Goal: Transaction & Acquisition: Purchase product/service

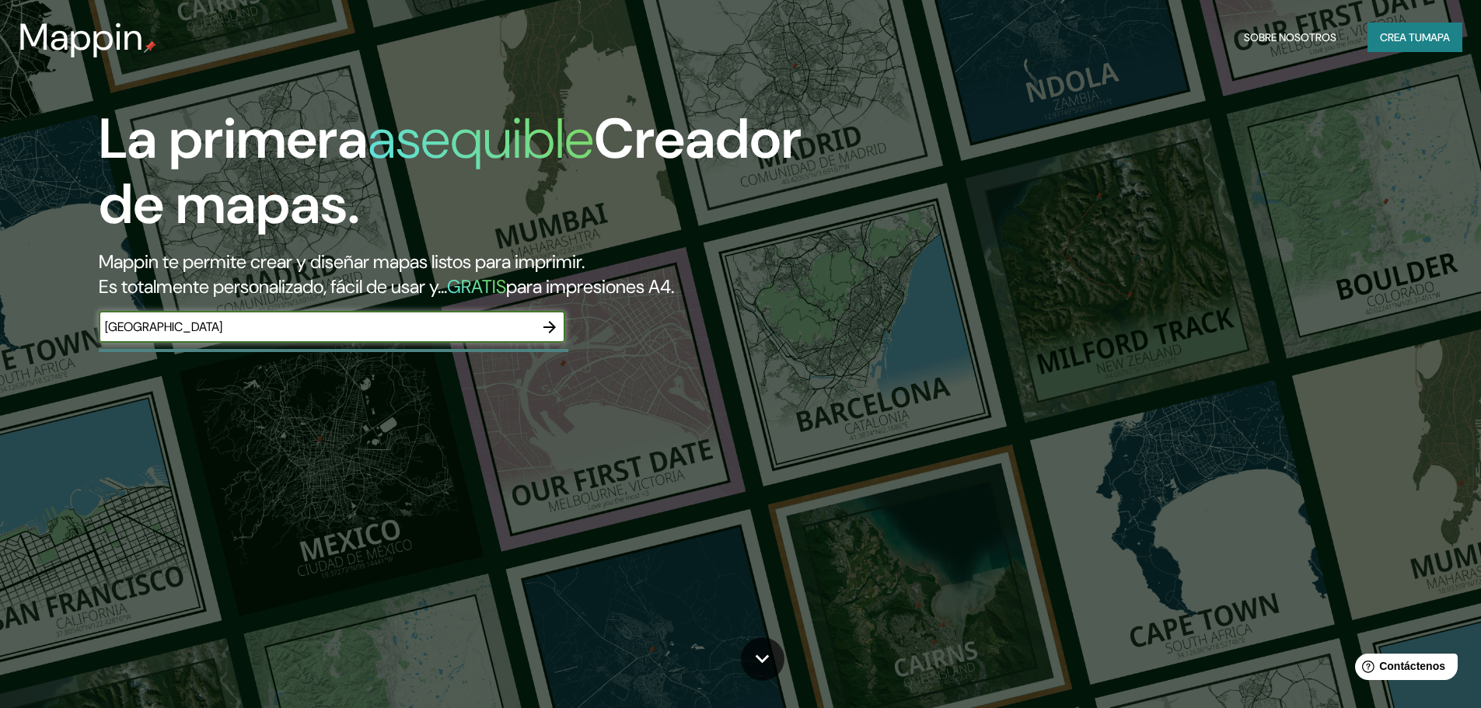
type input "[GEOGRAPHIC_DATA]"
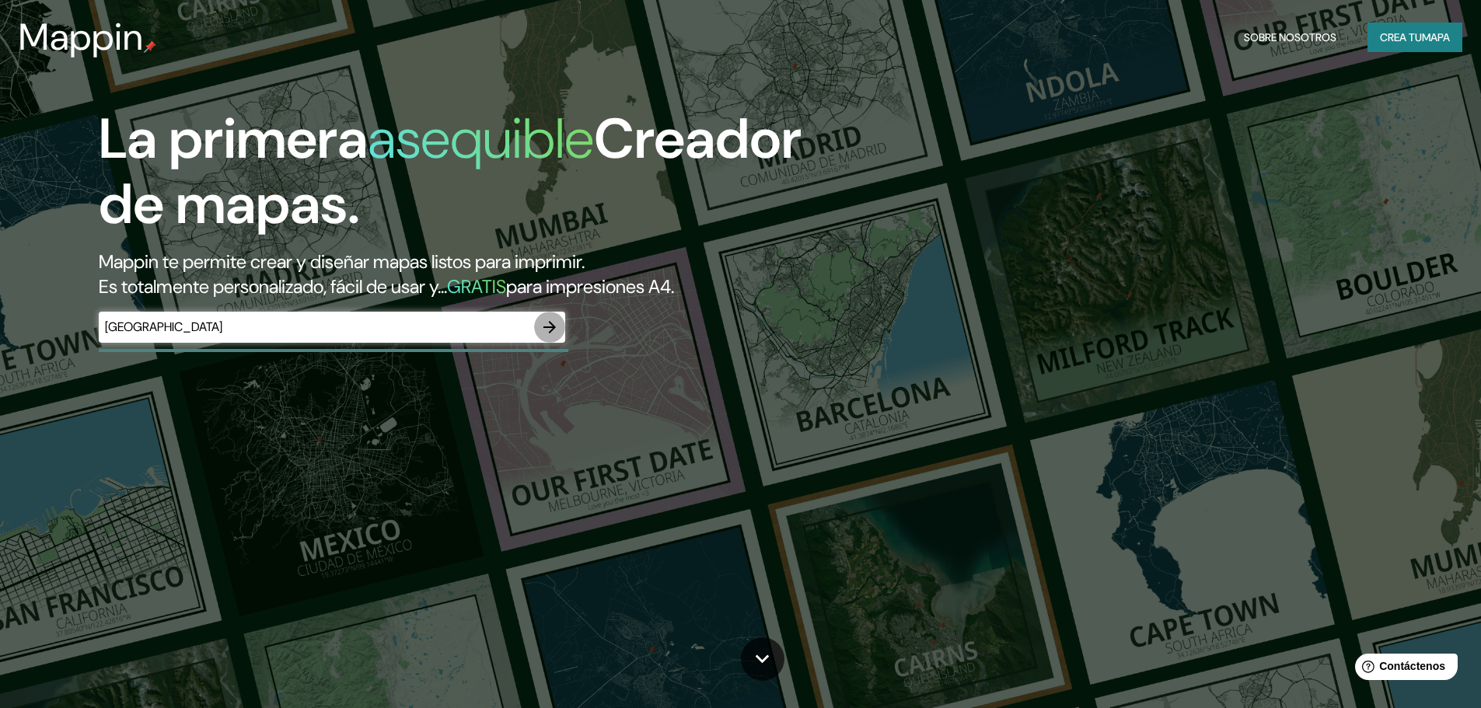
click at [541, 331] on icon "button" at bounding box center [549, 327] width 19 height 19
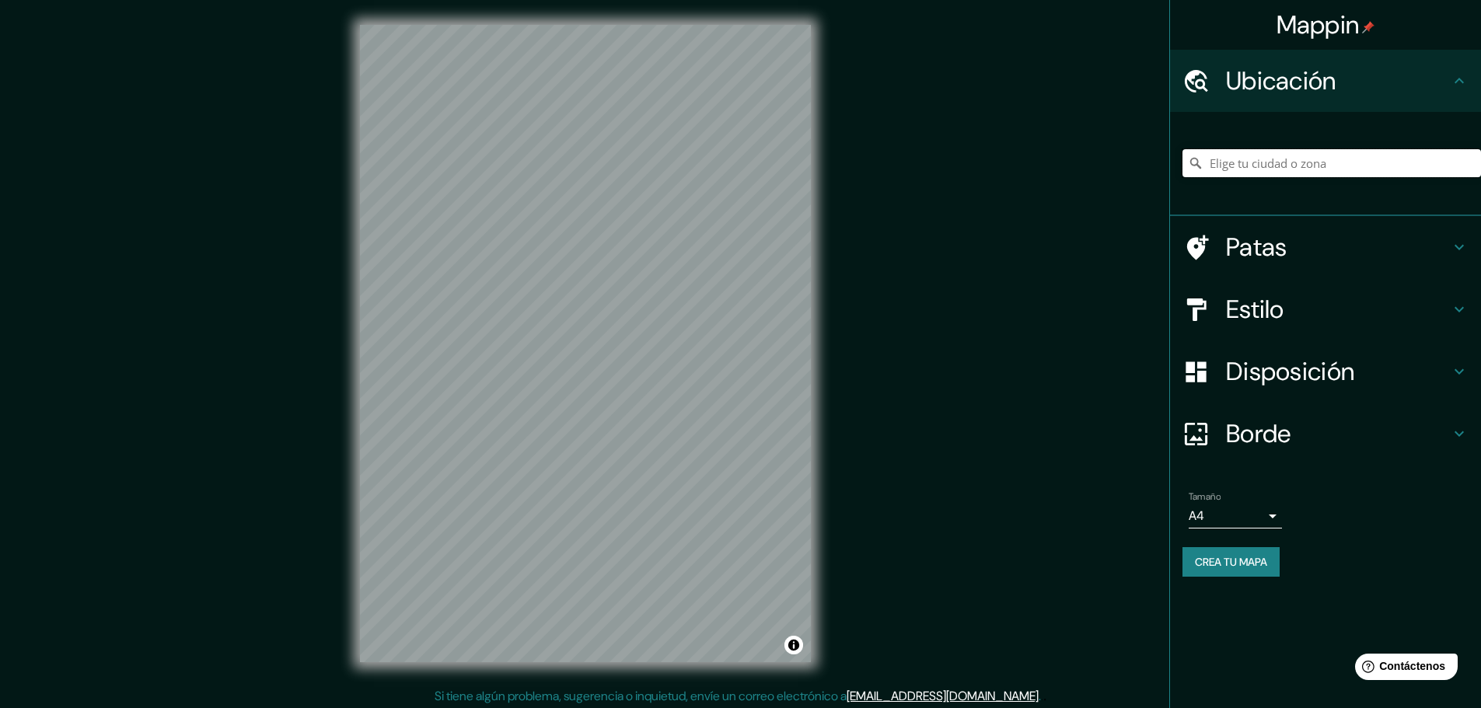
click at [1271, 162] on input "Elige tu ciudad o zona" at bounding box center [1332, 163] width 299 height 28
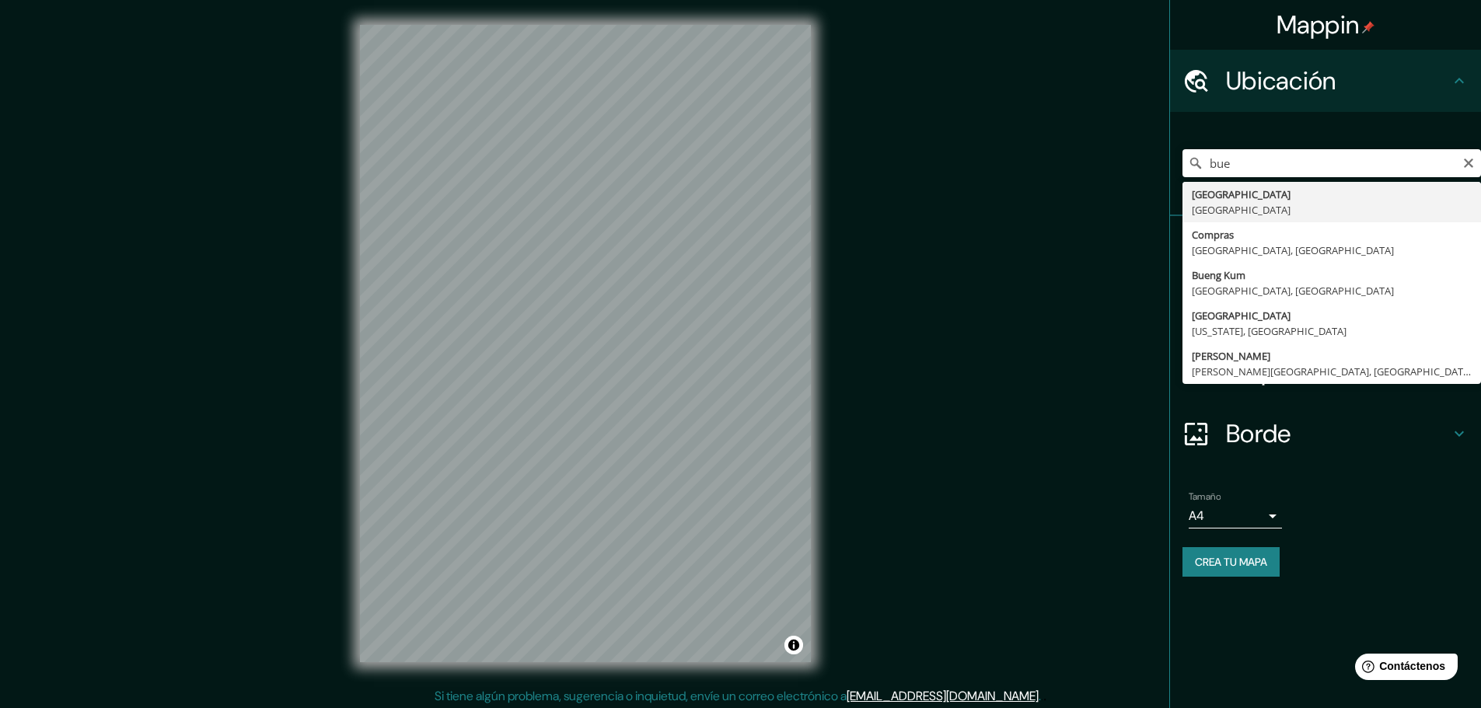
type input "[GEOGRAPHIC_DATA], [GEOGRAPHIC_DATA]"
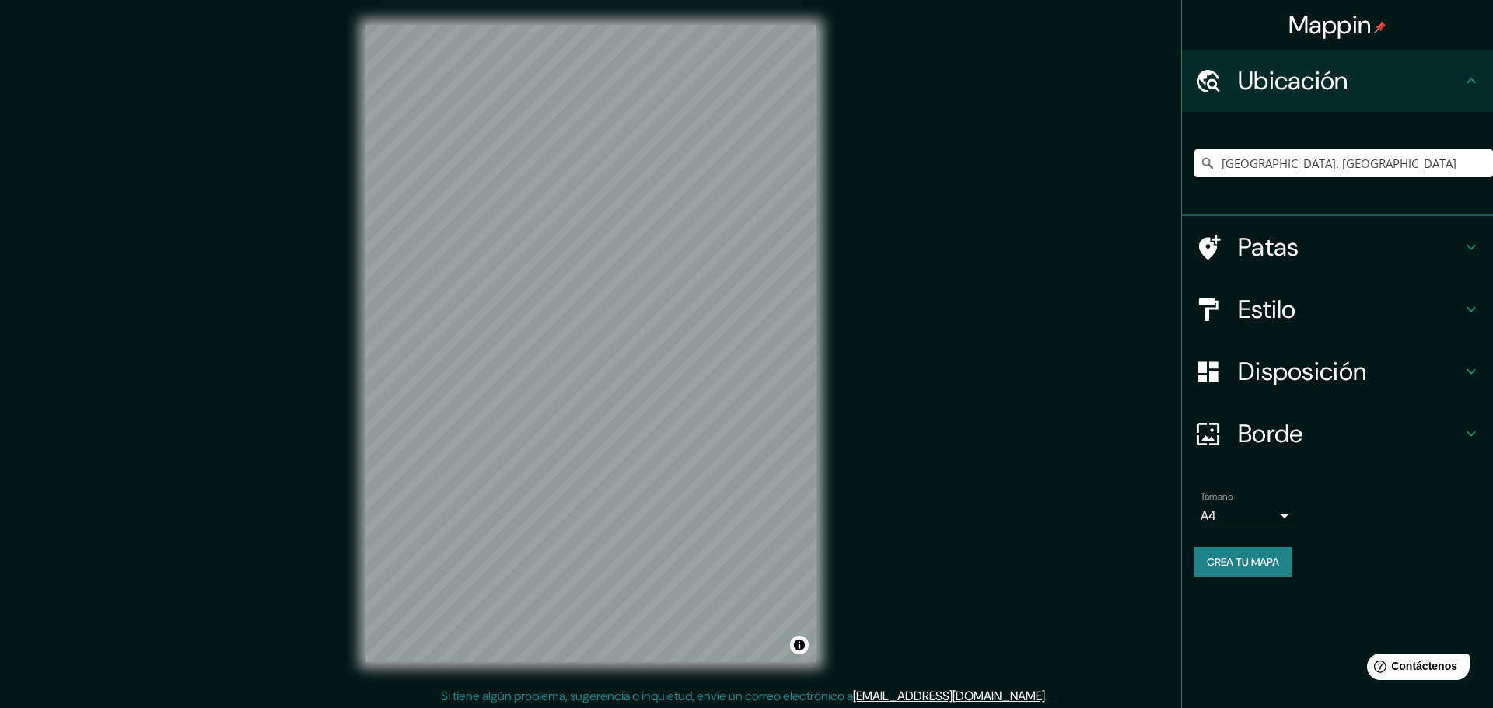
click at [1254, 510] on body "Mappin Ubicación [GEOGRAPHIC_DATA], [GEOGRAPHIC_DATA] Patas Estilo Disposición …" at bounding box center [746, 354] width 1493 height 708
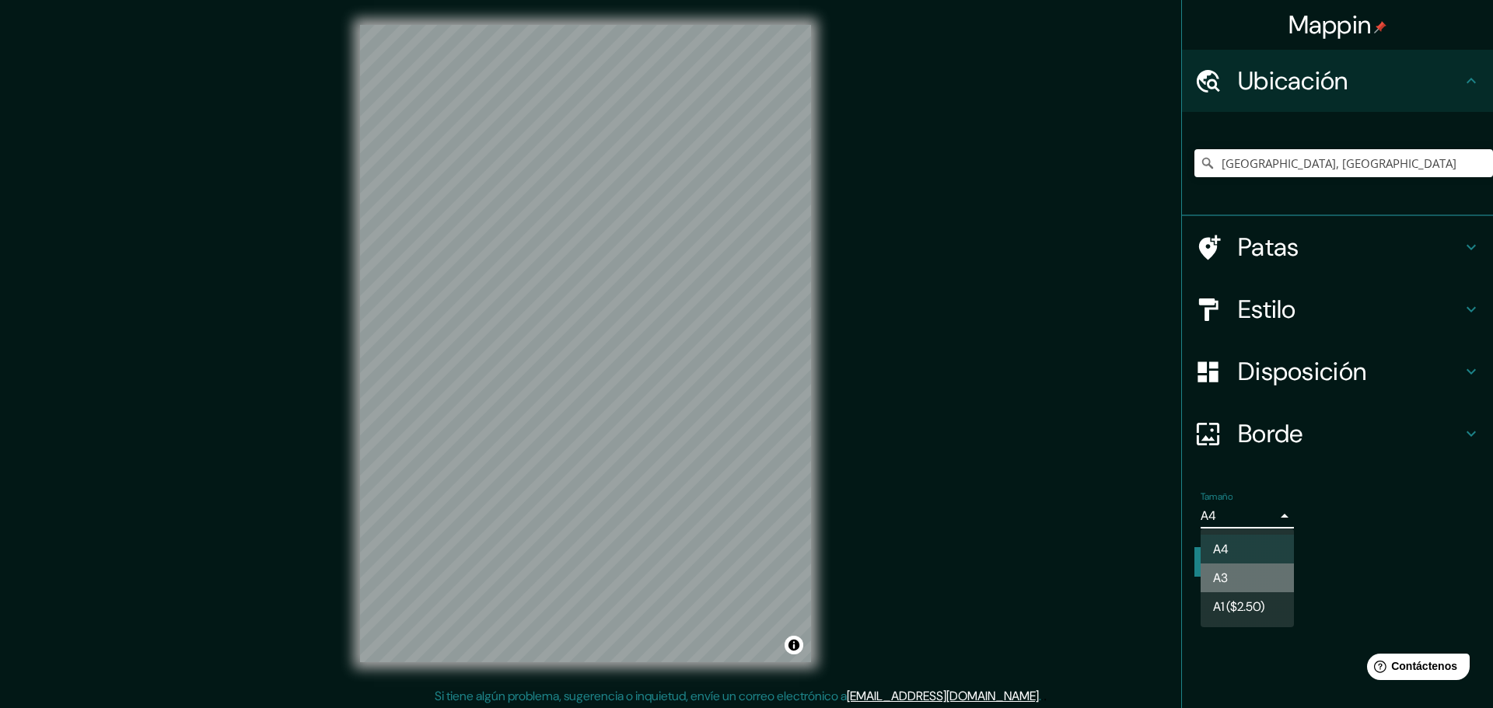
click at [1244, 569] on li "A3" at bounding box center [1247, 578] width 93 height 29
click at [1240, 522] on body "Mappin Ubicación [GEOGRAPHIC_DATA], [GEOGRAPHIC_DATA] Patas Estilo Disposición …" at bounding box center [746, 354] width 1493 height 708
click at [1250, 536] on li "A4" at bounding box center [1247, 549] width 93 height 29
type input "single"
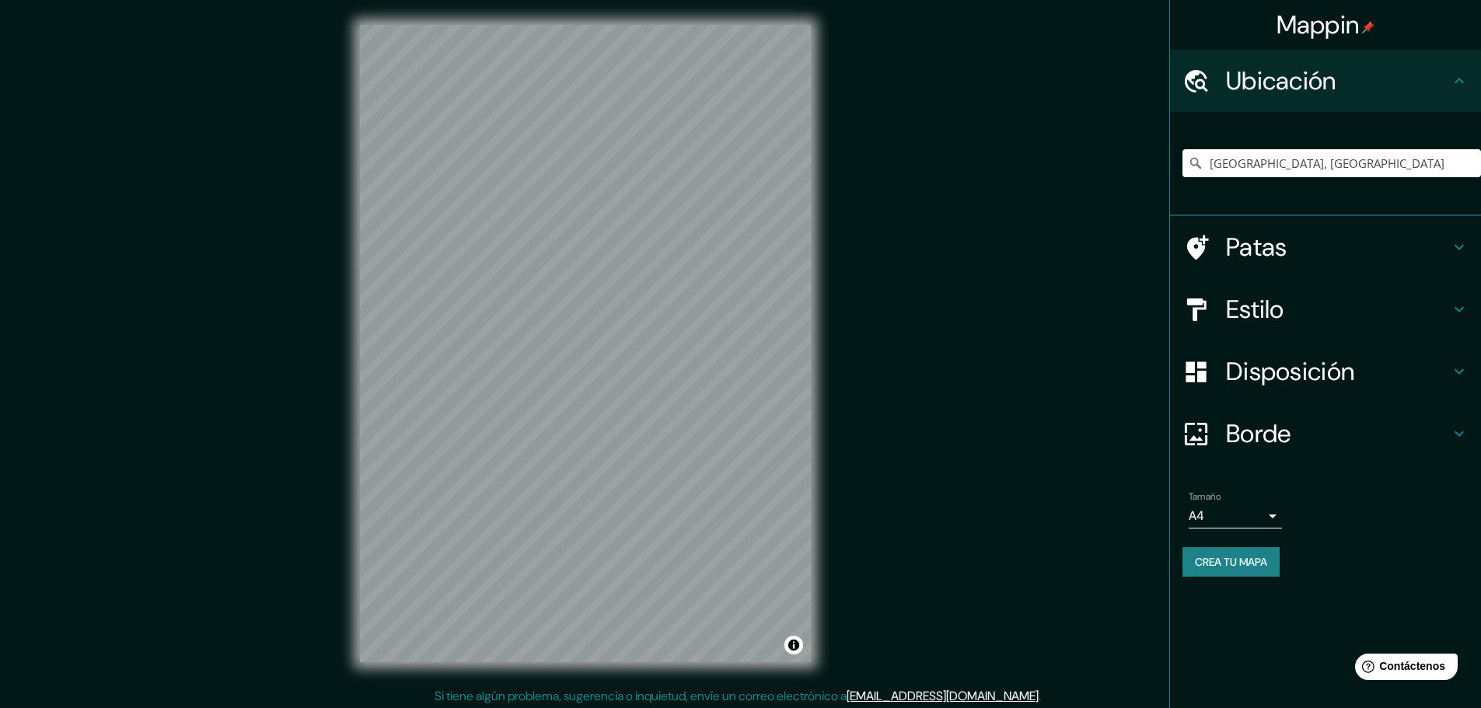
click at [838, 98] on div "Mappin Ubicación [GEOGRAPHIC_DATA], [GEOGRAPHIC_DATA] Patas Estilo Disposición …" at bounding box center [740, 356] width 1481 height 712
click at [1336, 262] on h4 "Patas" at bounding box center [1338, 247] width 224 height 31
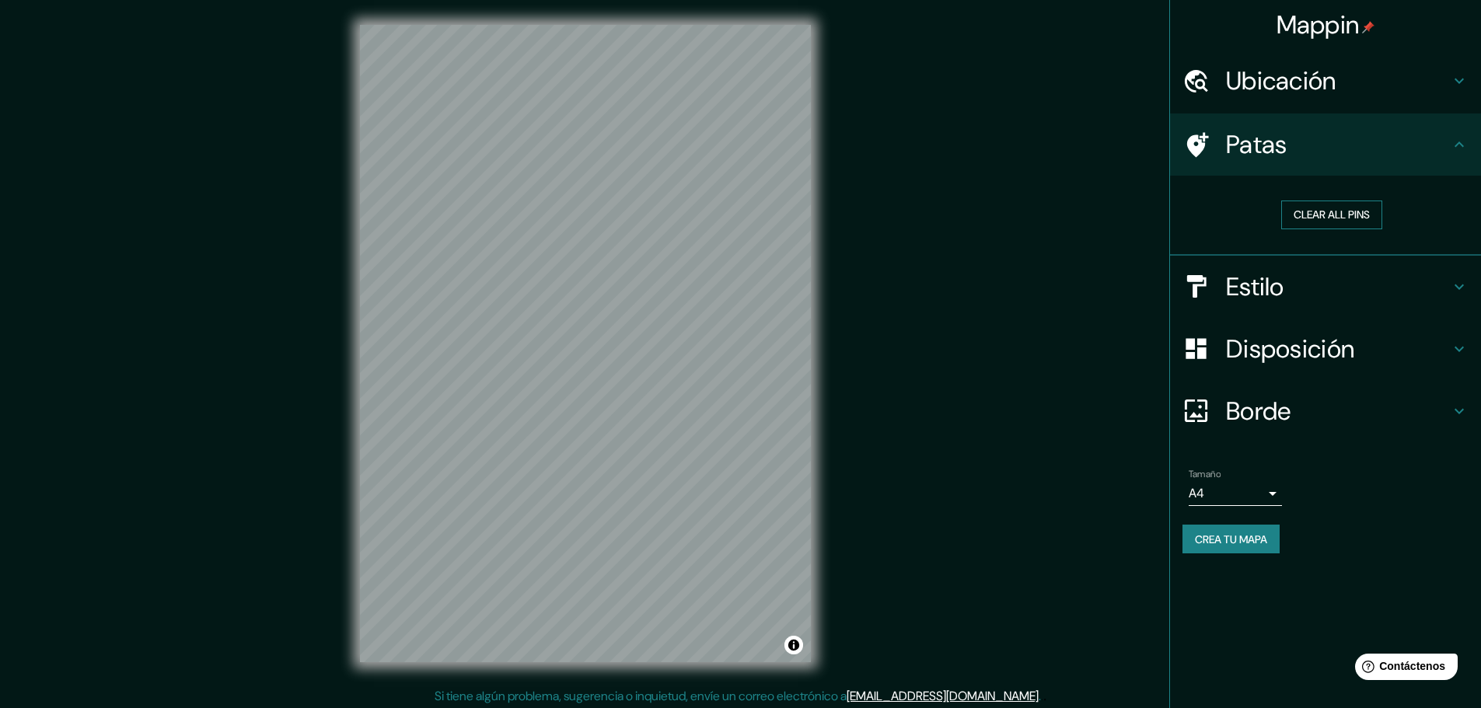
click at [1334, 218] on button "Clear all pins" at bounding box center [1332, 215] width 101 height 29
click at [1329, 219] on button "Clear all pins" at bounding box center [1332, 215] width 101 height 29
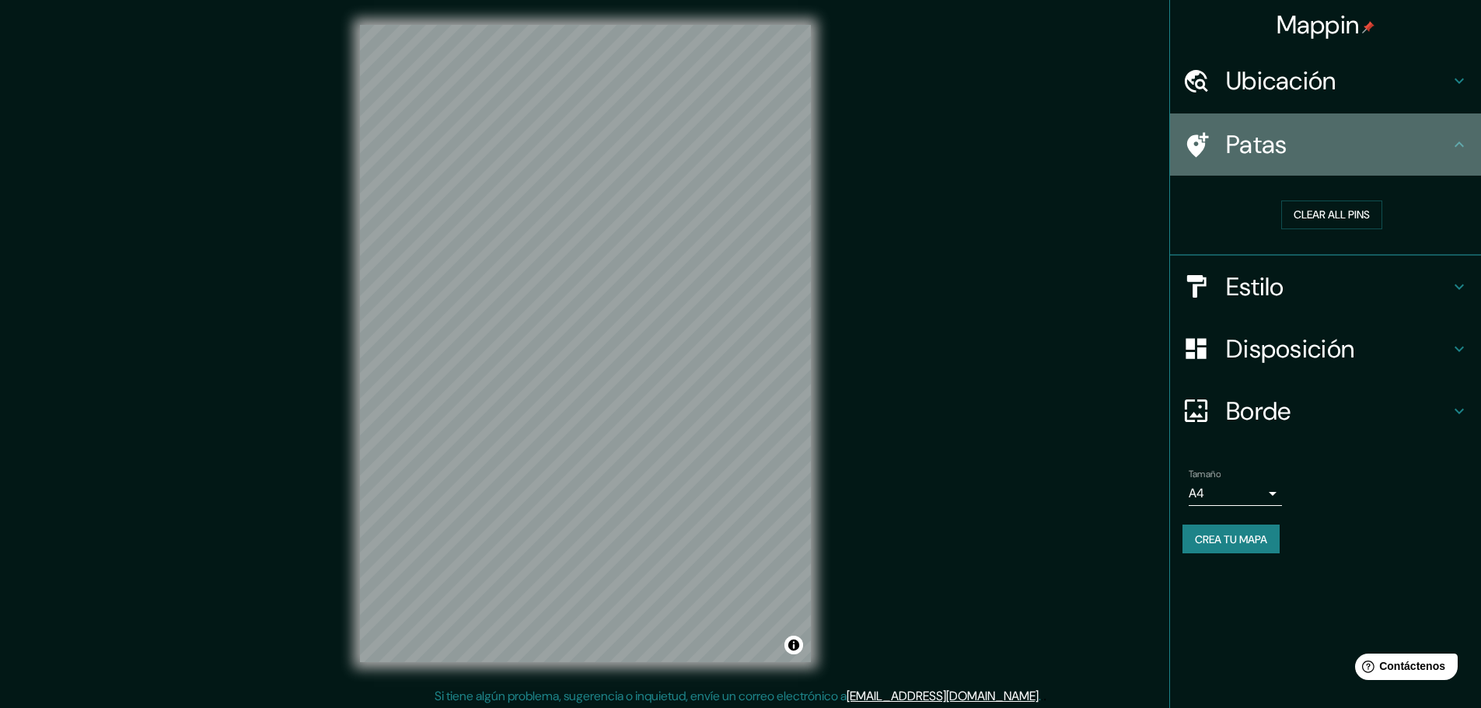
click at [1292, 159] on h4 "Patas" at bounding box center [1338, 144] width 224 height 31
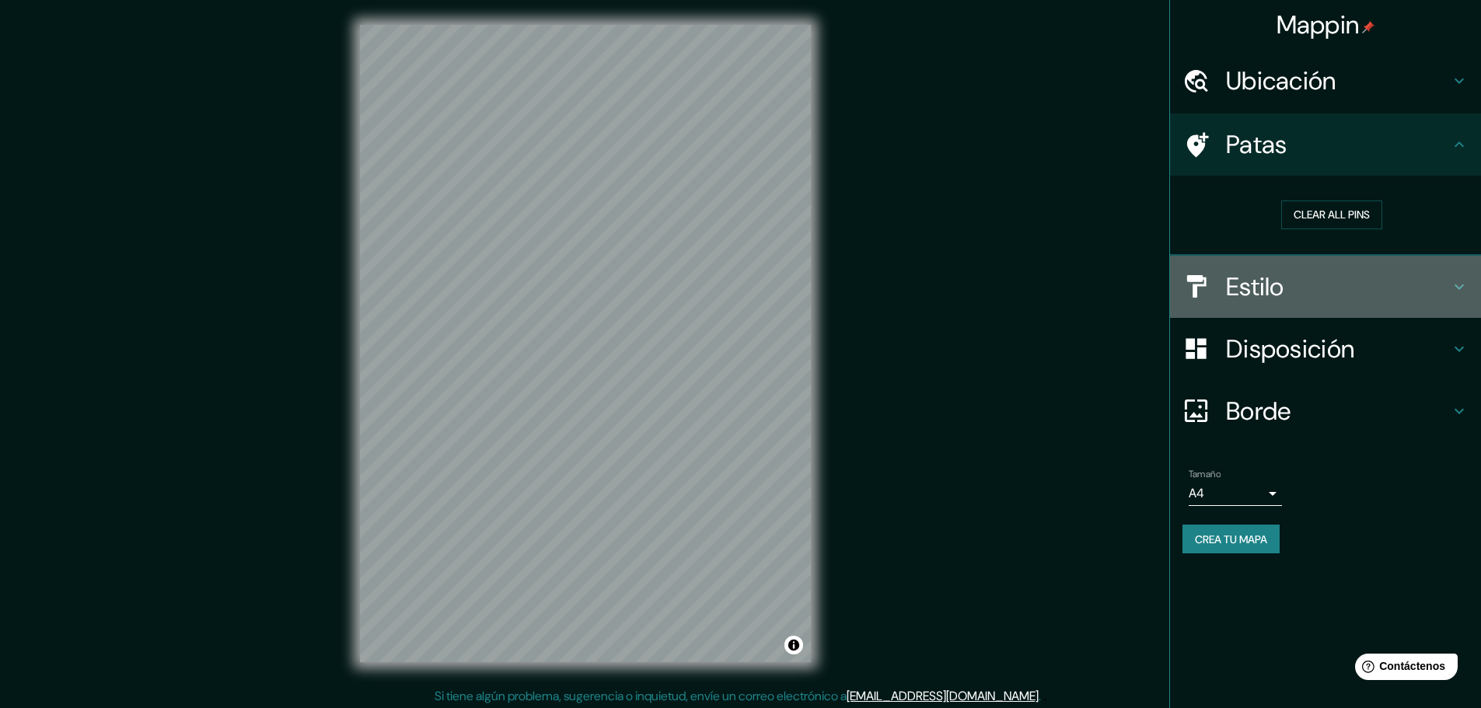
click at [1379, 281] on h4 "Estilo" at bounding box center [1338, 286] width 224 height 31
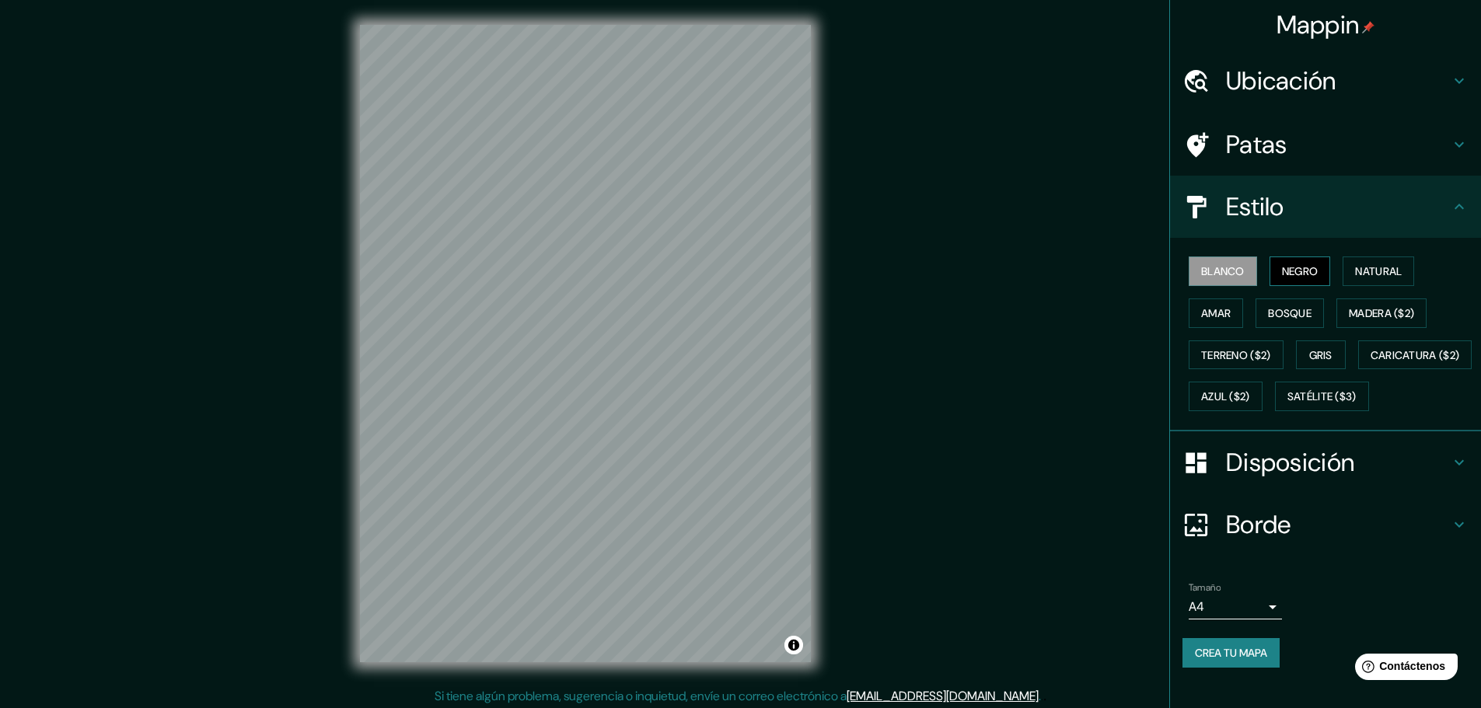
click at [1314, 272] on button "Negro" at bounding box center [1300, 272] width 61 height 30
click at [1376, 279] on font "Natural" at bounding box center [1378, 271] width 47 height 20
click at [1189, 319] on button "Amar" at bounding box center [1216, 314] width 54 height 30
click at [1400, 333] on div "Blanco Negro Natural Amar Bosque Madera ($2) Terreno ($2) Gris Caricatura ($2) …" at bounding box center [1332, 333] width 299 height 167
click at [1325, 317] on div "Blanco Negro Natural Amar Bosque Madera ($2) Terreno ($2) Gris Caricatura ($2) …" at bounding box center [1332, 333] width 299 height 167
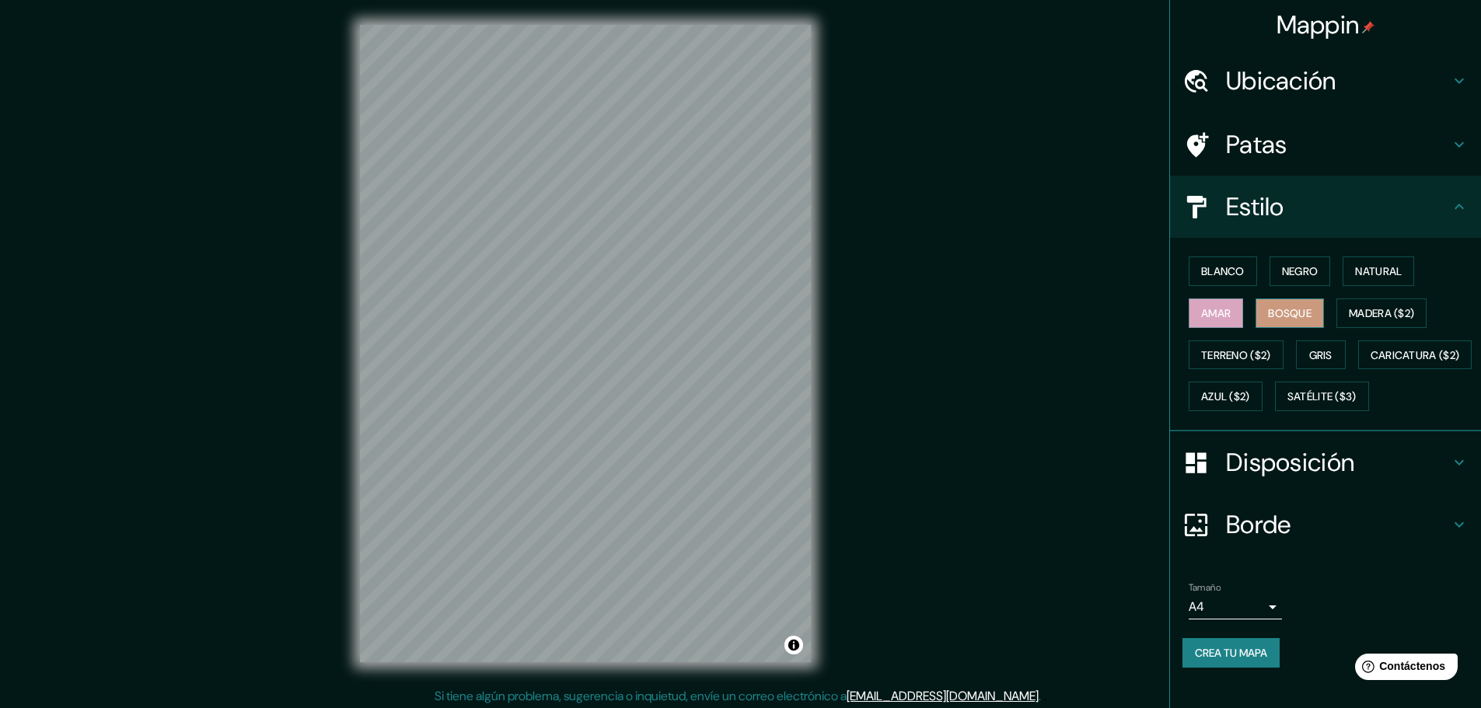
click at [1306, 323] on button "Bosque" at bounding box center [1290, 314] width 68 height 30
click at [1371, 362] on font "Caricatura ($2)" at bounding box center [1415, 355] width 89 height 14
click at [1250, 276] on div "Blanco Negro Natural Amar Bosque Madera ($2) Terreno ($2) Gris Caricatura ($2) …" at bounding box center [1332, 333] width 299 height 167
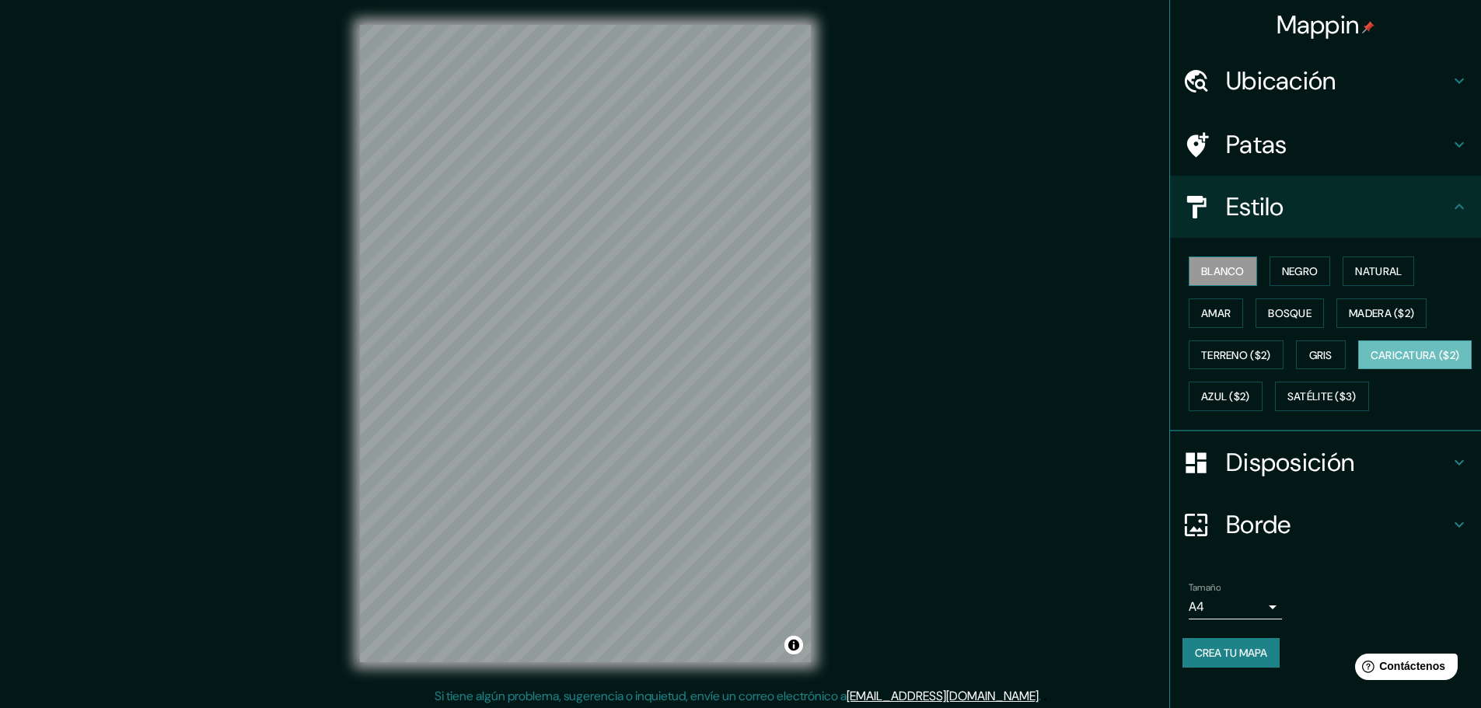
click at [1207, 285] on button "Blanco" at bounding box center [1223, 272] width 68 height 30
click at [1254, 275] on div "Blanco Negro Natural Amar Bosque Madera ($2) Terreno ($2) Gris Caricatura ($2) …" at bounding box center [1332, 333] width 299 height 167
click at [1282, 269] on font "Negro" at bounding box center [1300, 271] width 37 height 14
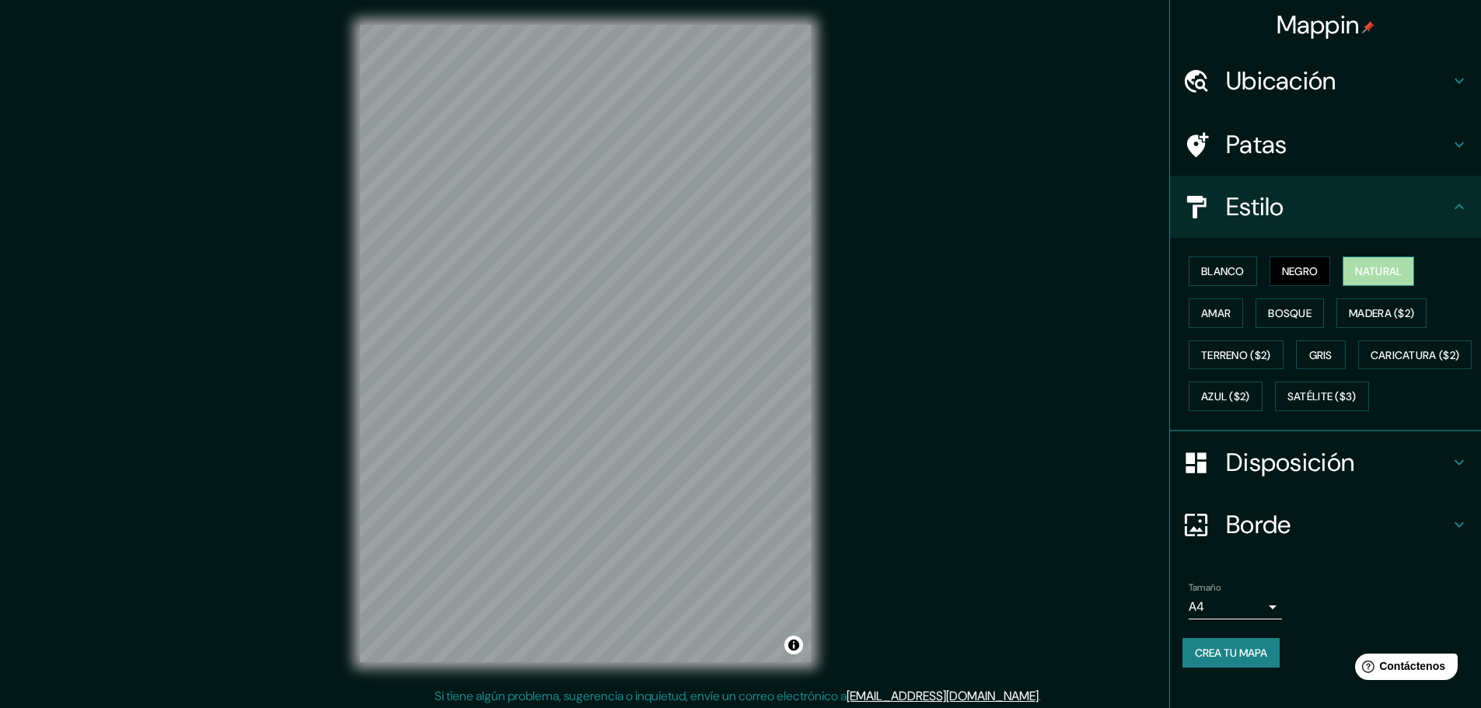
click at [1384, 257] on button "Natural" at bounding box center [1379, 272] width 72 height 30
click at [1276, 137] on h4 "Patas" at bounding box center [1338, 144] width 224 height 31
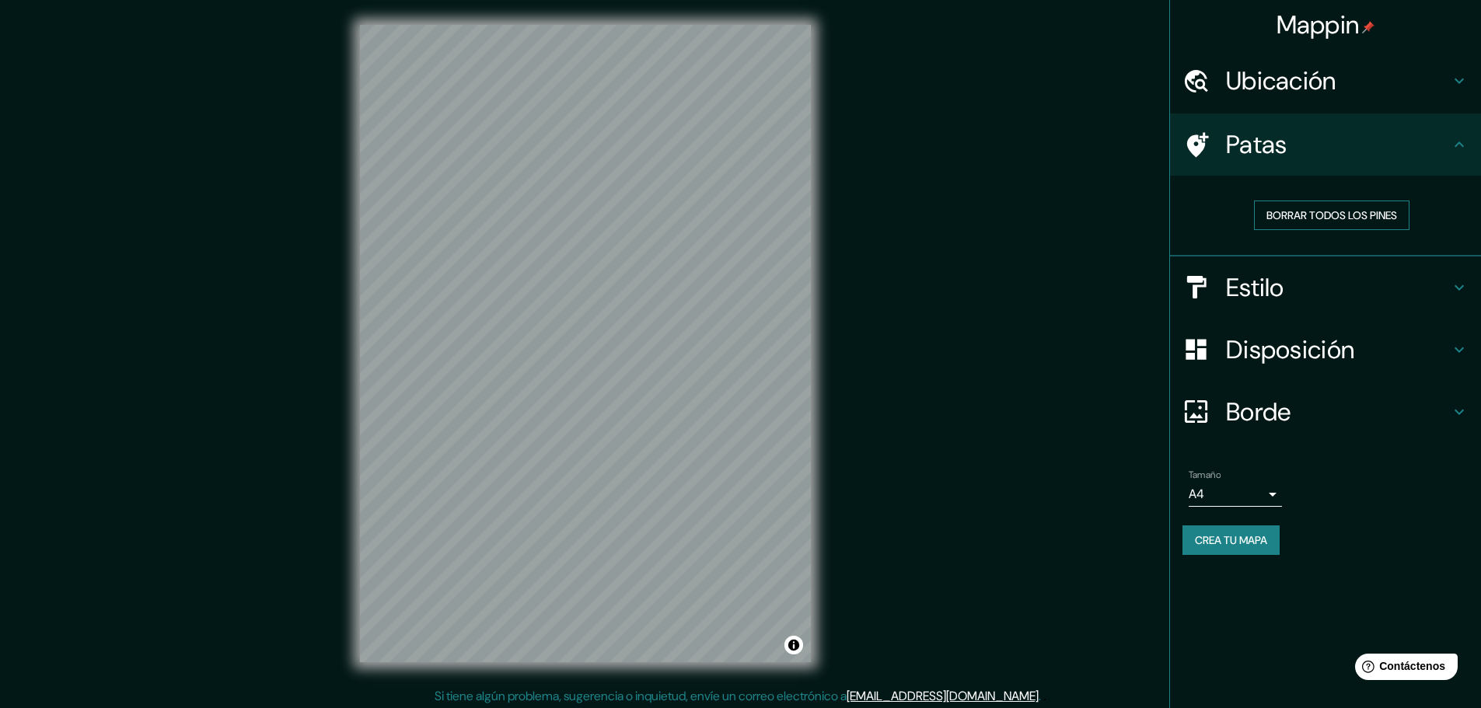
click at [1324, 212] on font "Borrar todos los pines" at bounding box center [1332, 215] width 131 height 14
click at [1326, 346] on font "Disposición" at bounding box center [1290, 350] width 128 height 33
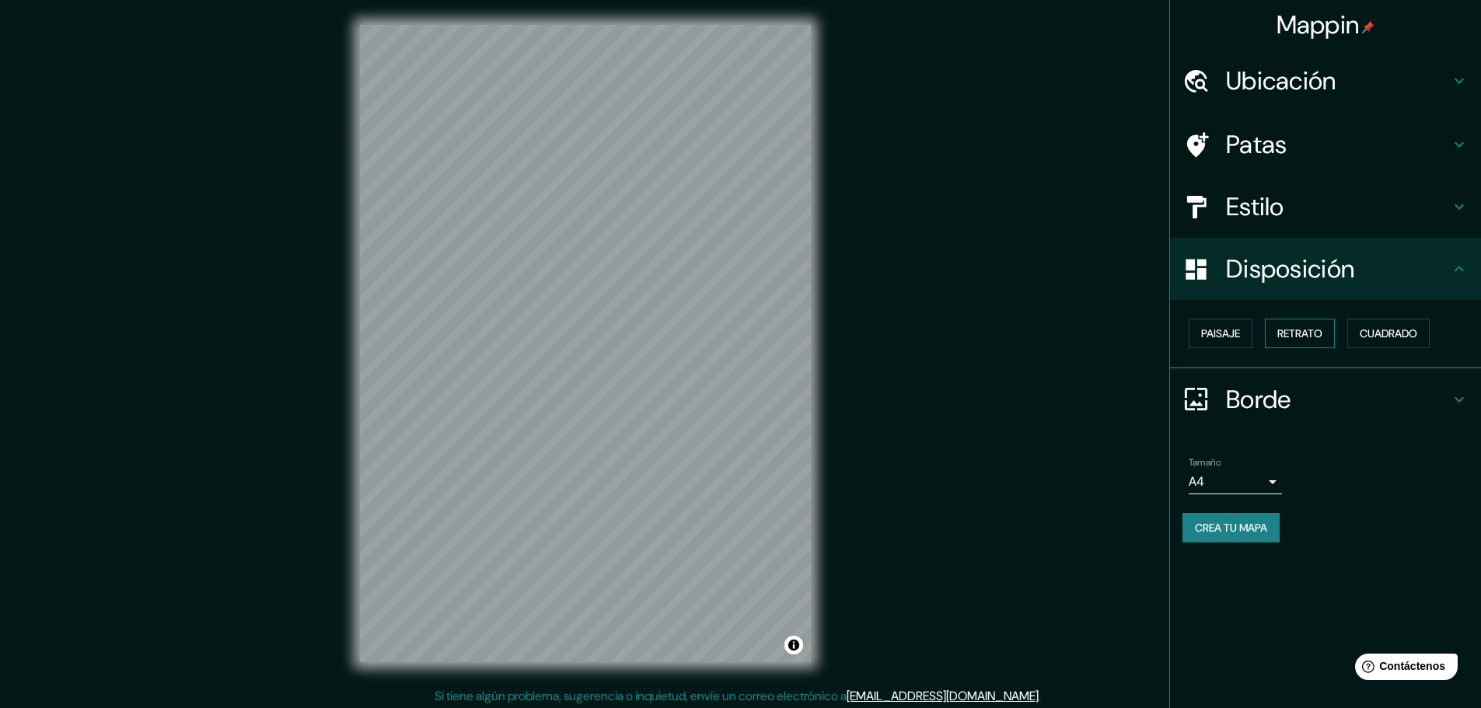
click at [1316, 326] on font "Retrato" at bounding box center [1300, 334] width 45 height 20
click at [1226, 331] on font "Paisaje" at bounding box center [1220, 334] width 39 height 14
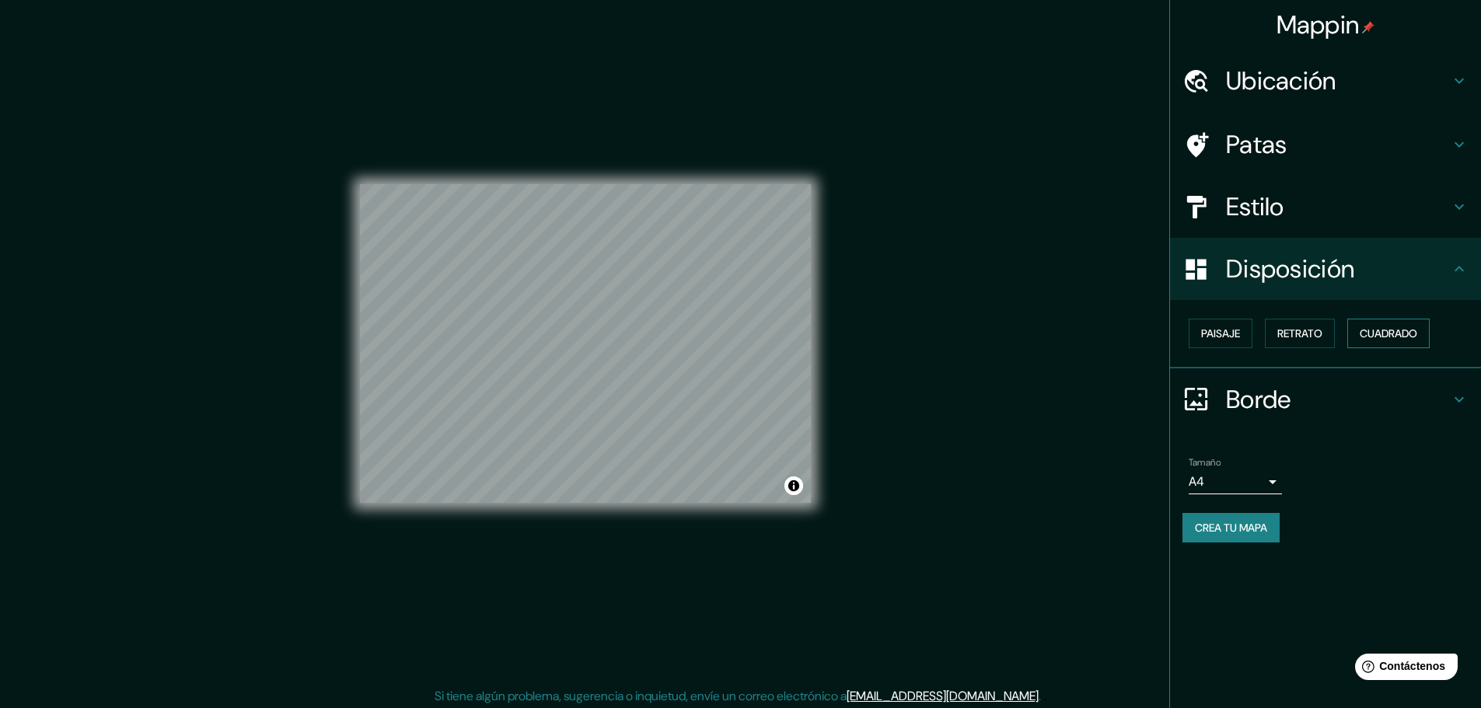
click at [1369, 326] on font "Cuadrado" at bounding box center [1389, 334] width 58 height 20
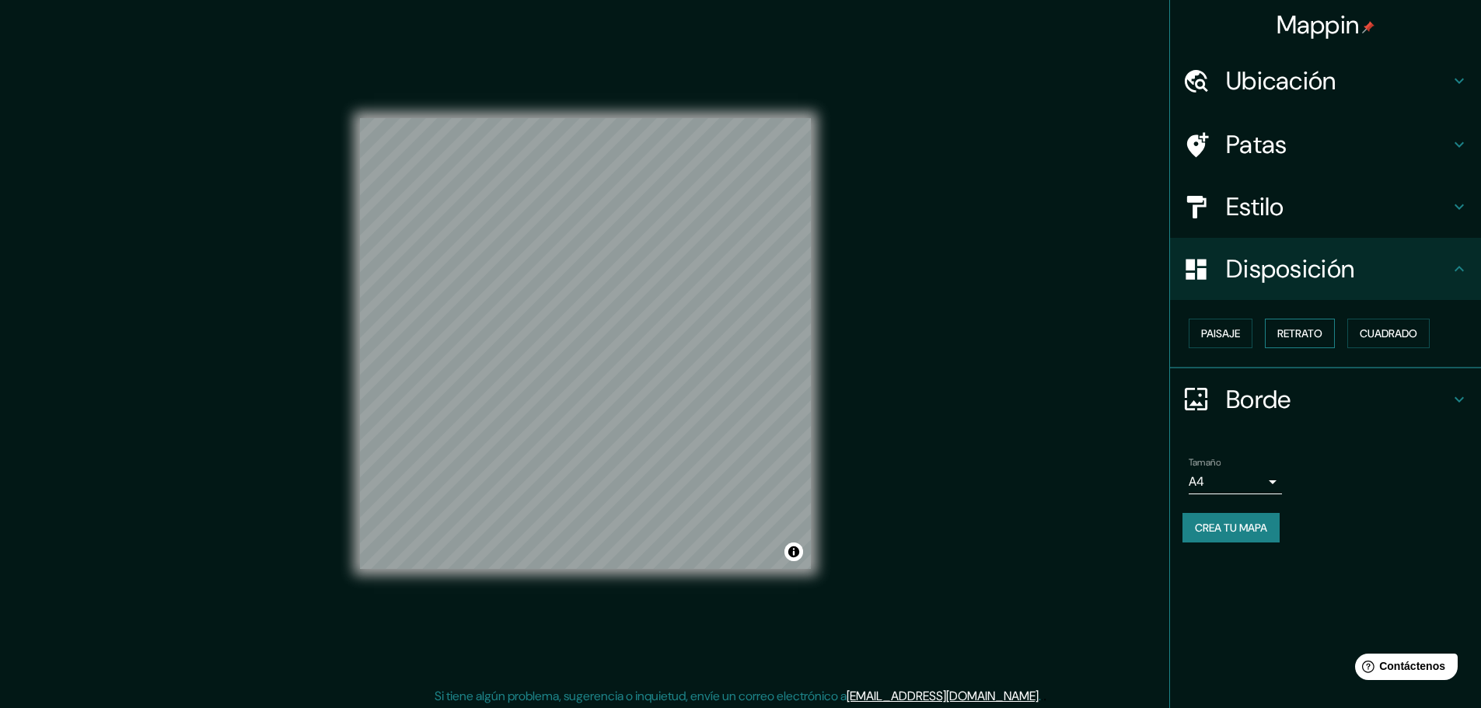
click at [1306, 336] on font "Retrato" at bounding box center [1300, 334] width 45 height 14
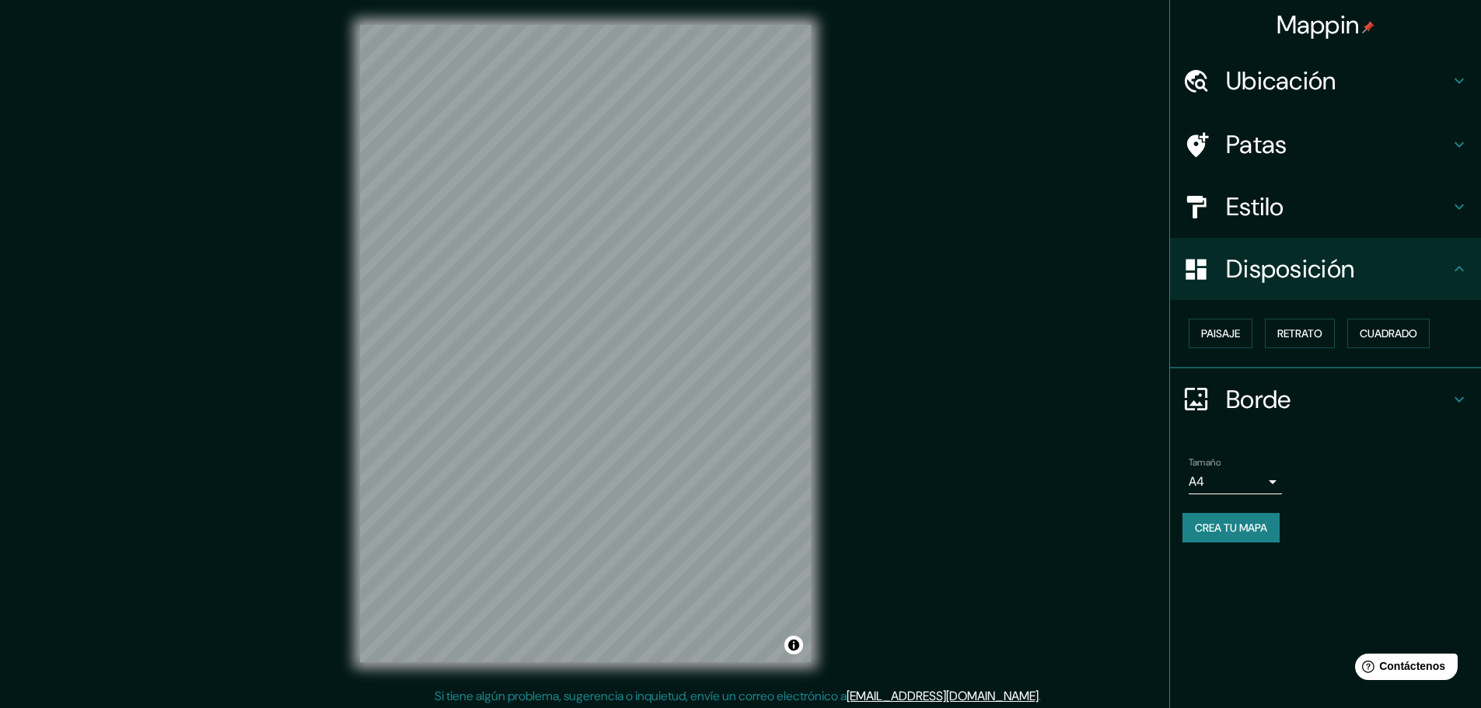
click at [1318, 393] on h4 "Borde" at bounding box center [1338, 399] width 224 height 31
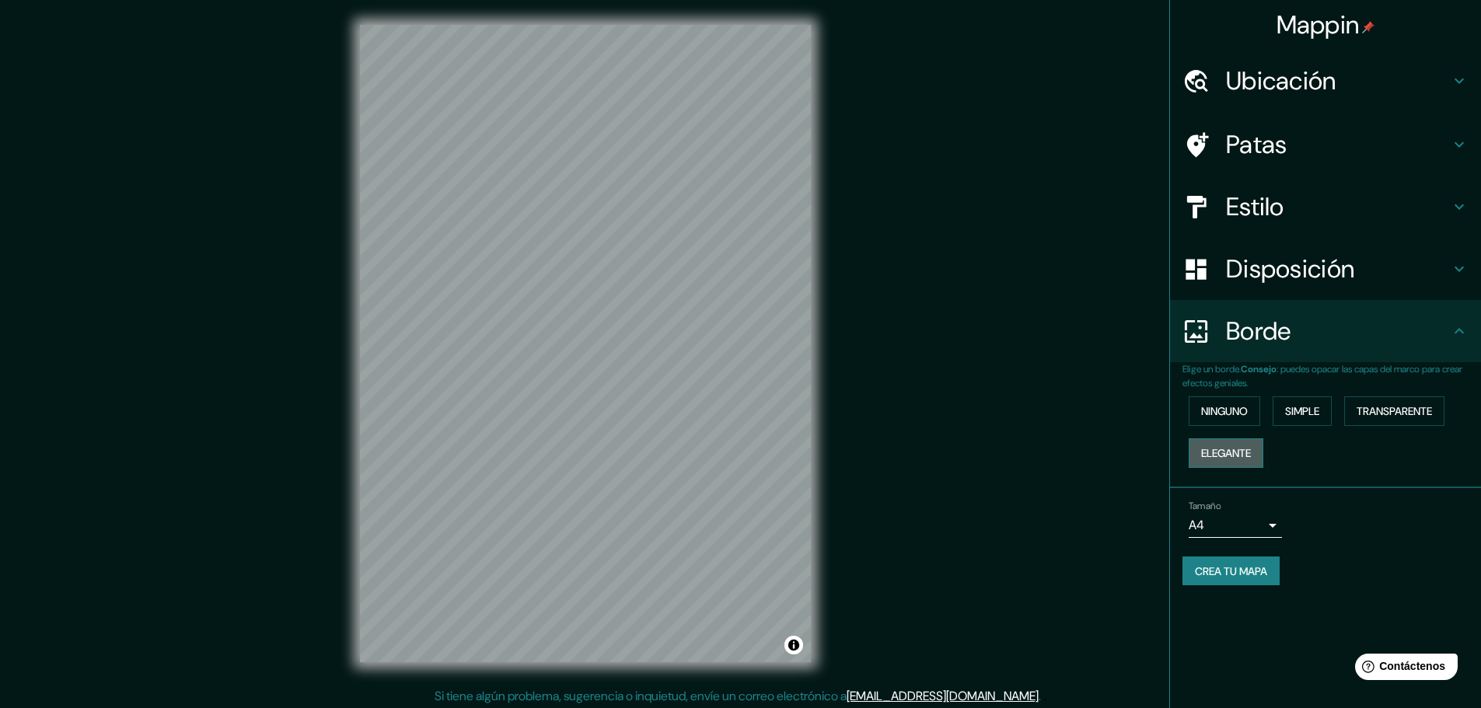
click at [1243, 460] on font "Elegante" at bounding box center [1226, 453] width 50 height 20
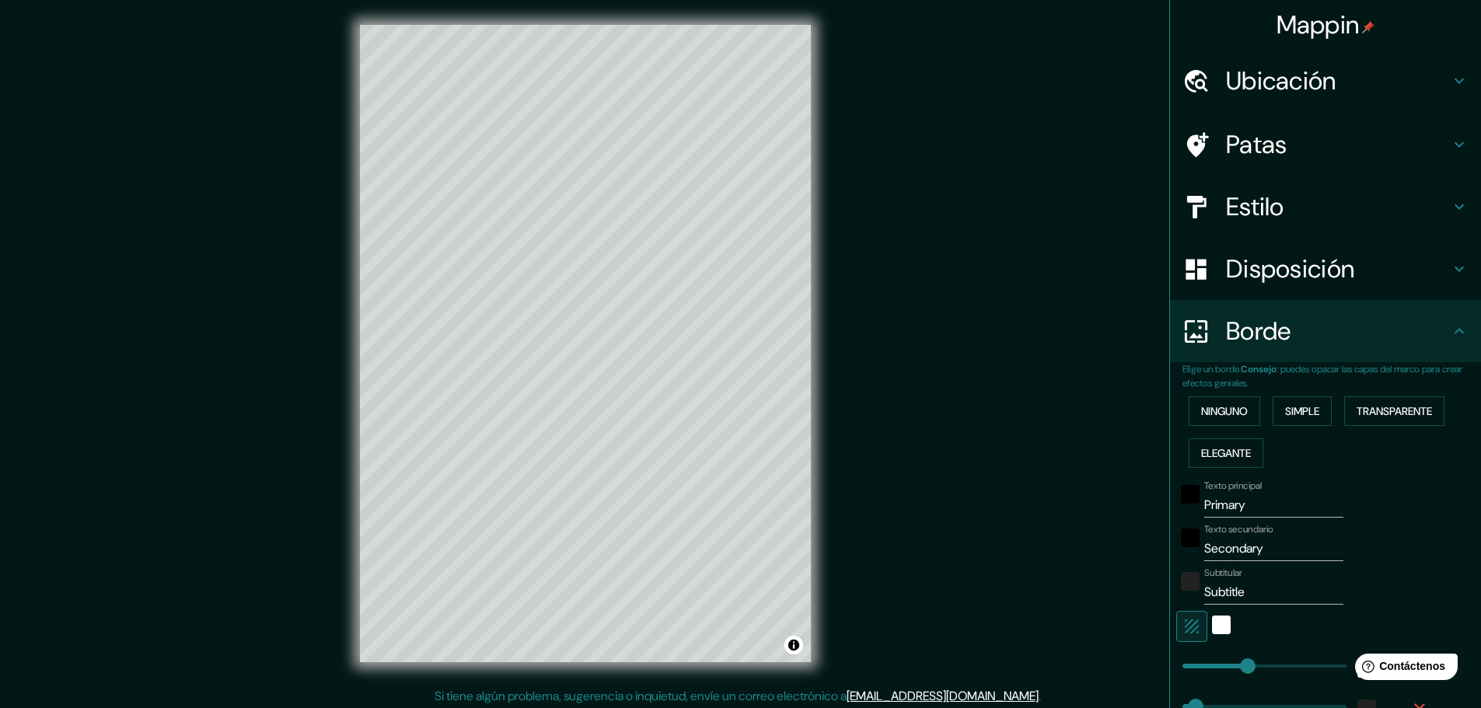
click at [1352, 61] on div "Ubicación" at bounding box center [1325, 81] width 311 height 62
type input "46"
type input "23"
